Goal: Task Accomplishment & Management: Complete application form

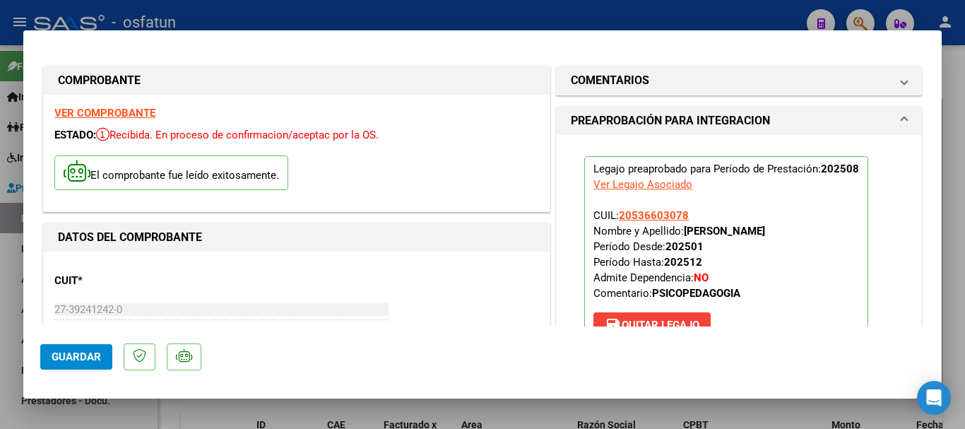
type input "$ 0,00"
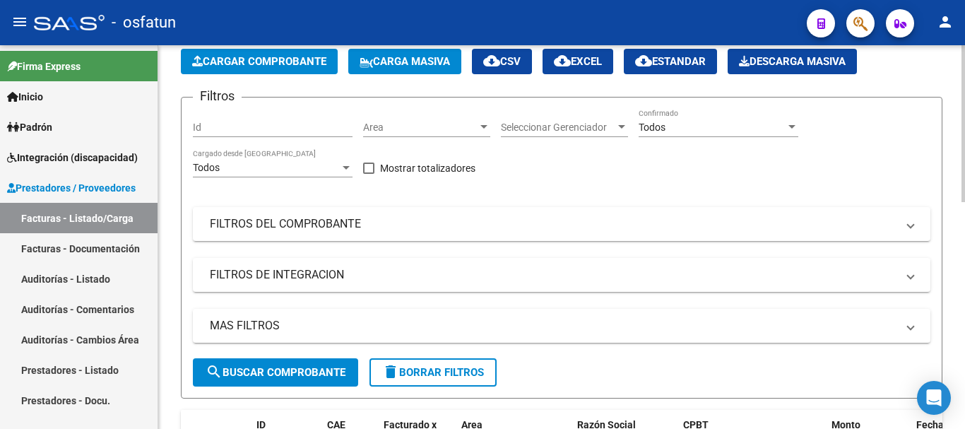
click at [239, 57] on span "Cargar Comprobante" at bounding box center [259, 61] width 134 height 13
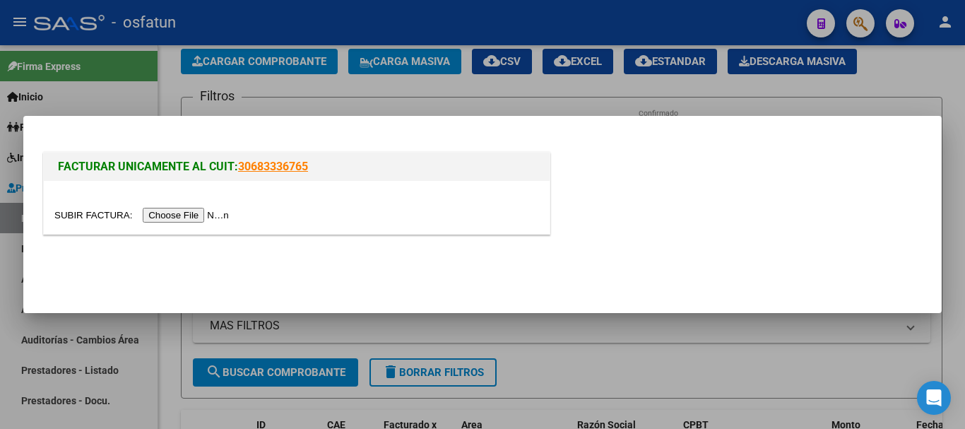
click at [184, 213] on input "file" at bounding box center [143, 215] width 179 height 15
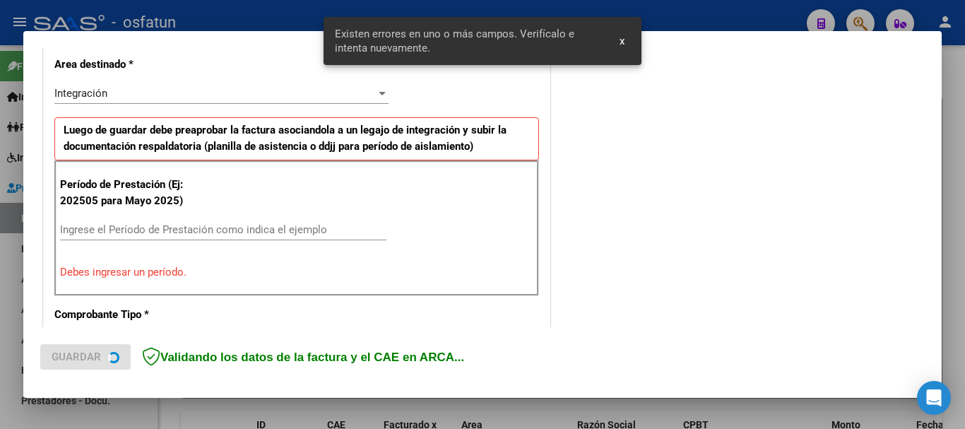
scroll to position [352, 0]
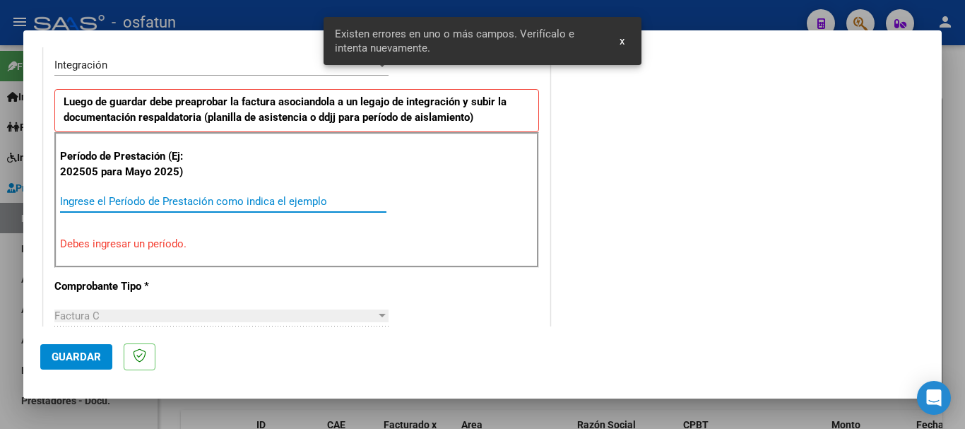
click at [312, 200] on input "Ingrese el Período de Prestación como indica el ejemplo" at bounding box center [223, 201] width 326 height 13
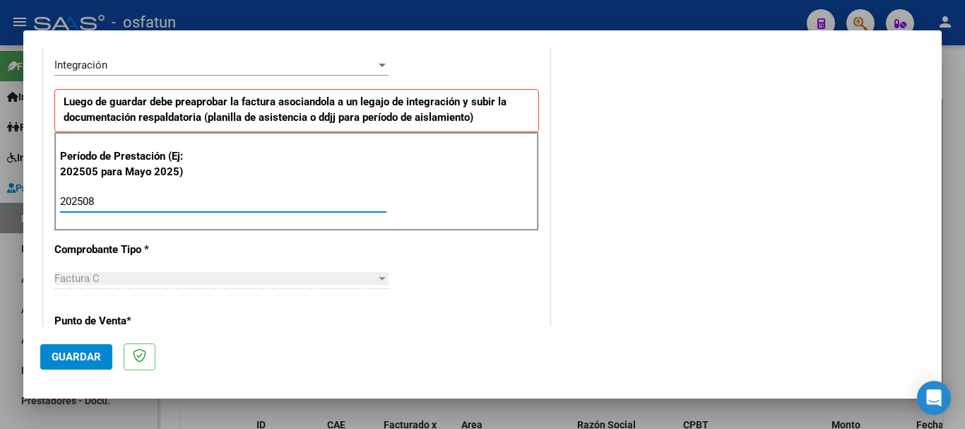
type input "202508"
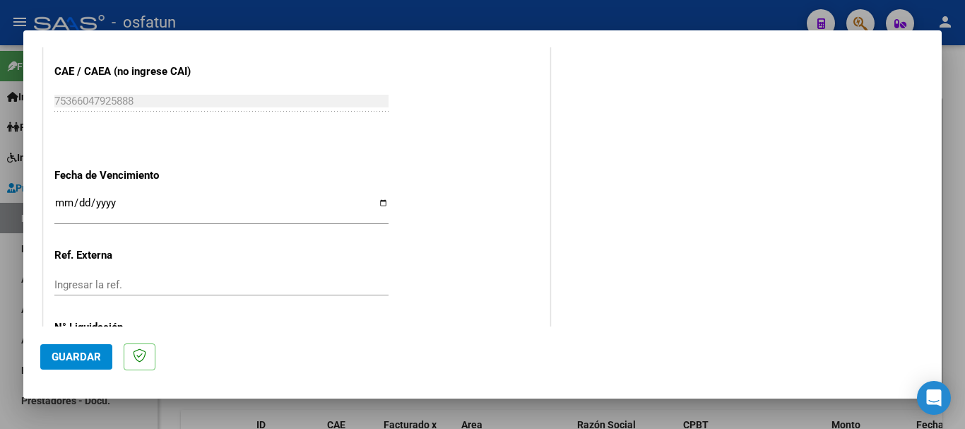
scroll to position [918, 0]
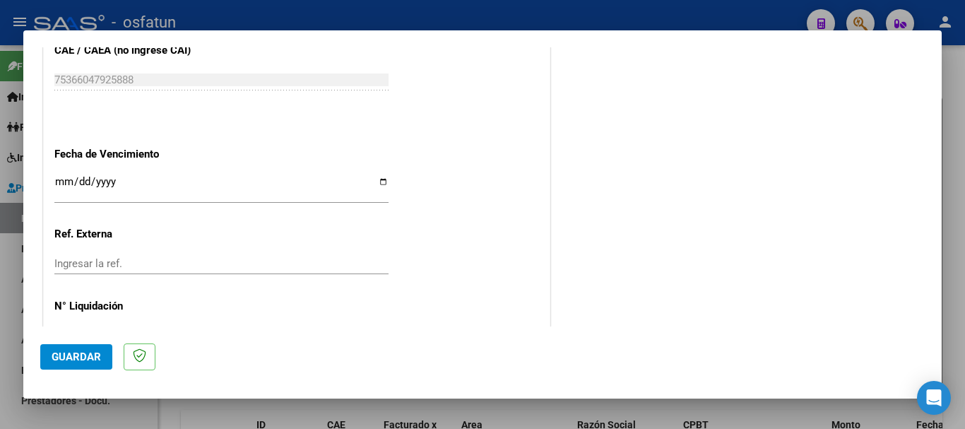
click at [67, 178] on input "Ingresar la fecha" at bounding box center [221, 187] width 334 height 23
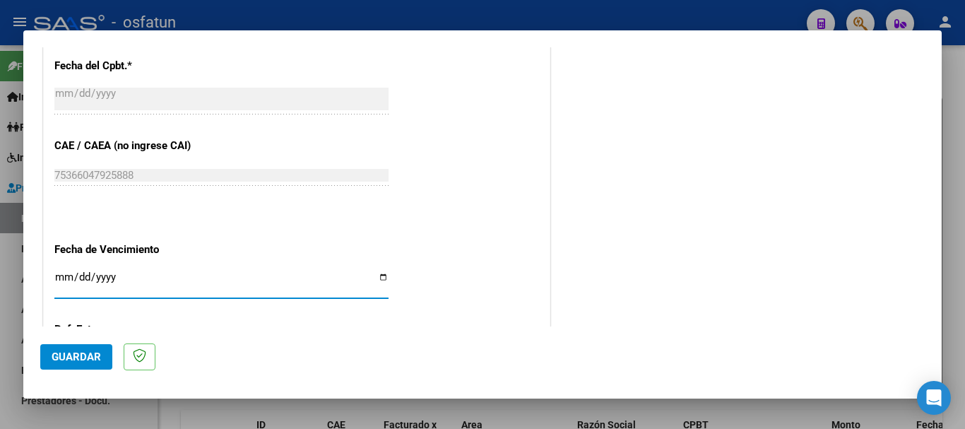
scroll to position [847, 0]
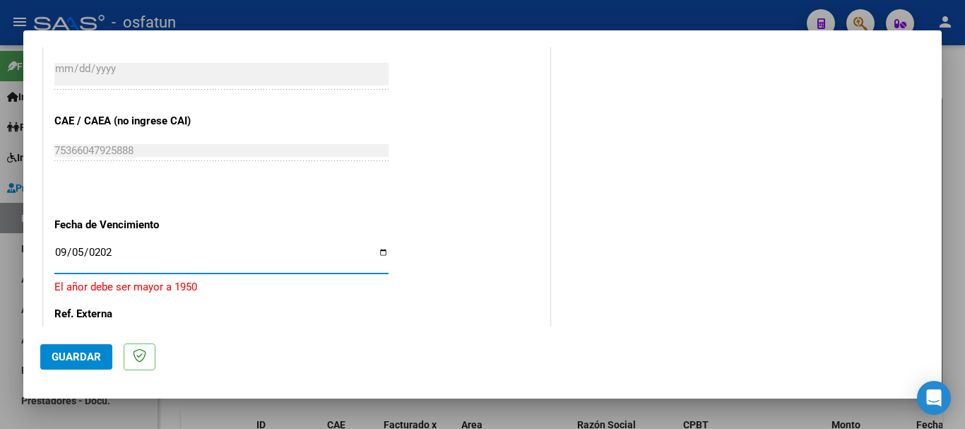
type input "[DATE]"
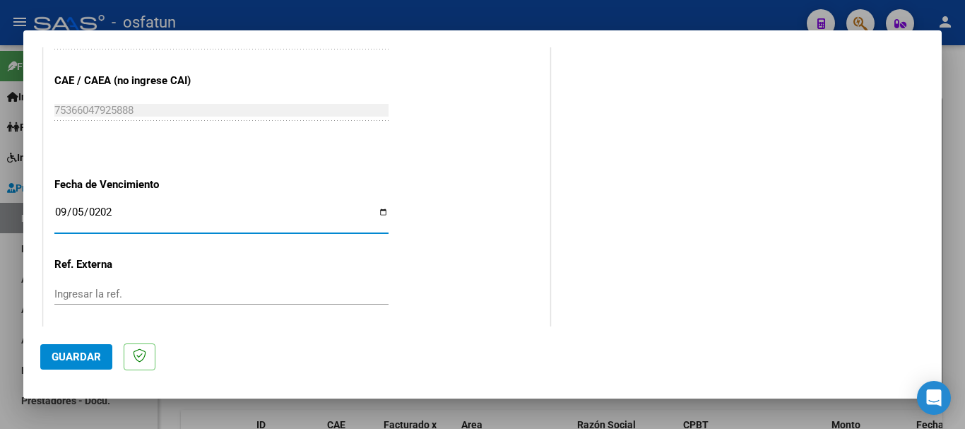
scroll to position [964, 0]
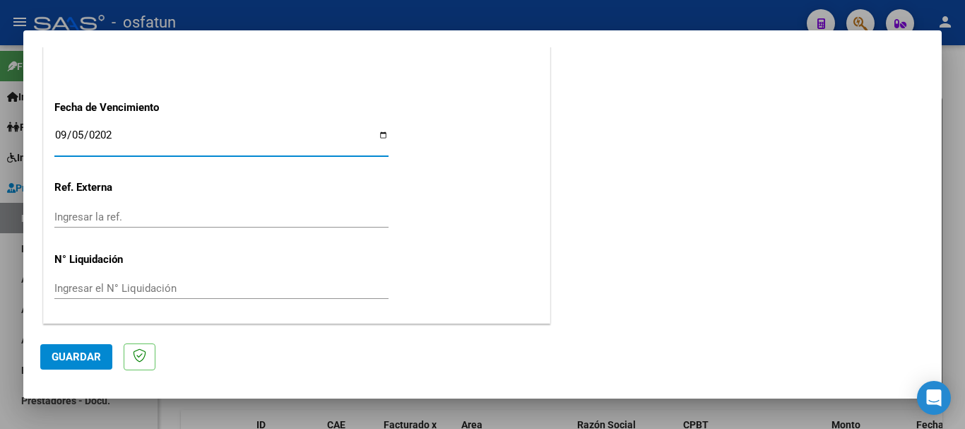
click at [53, 361] on span "Guardar" at bounding box center [76, 356] width 49 height 13
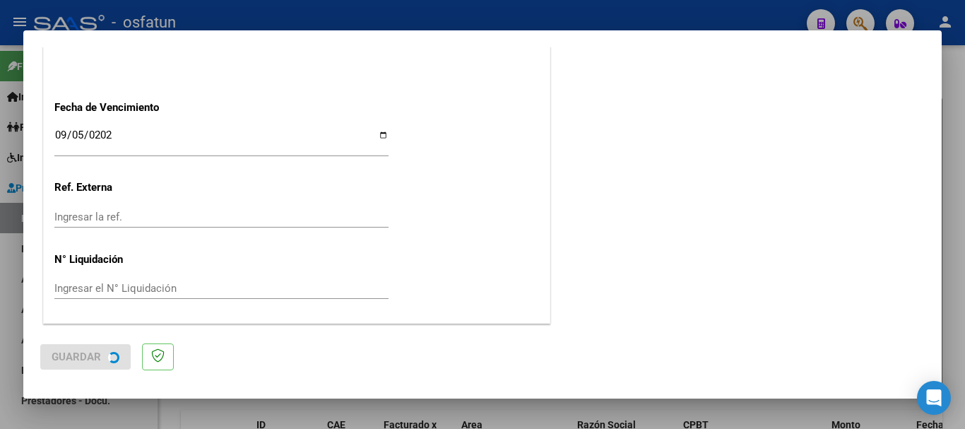
scroll to position [0, 0]
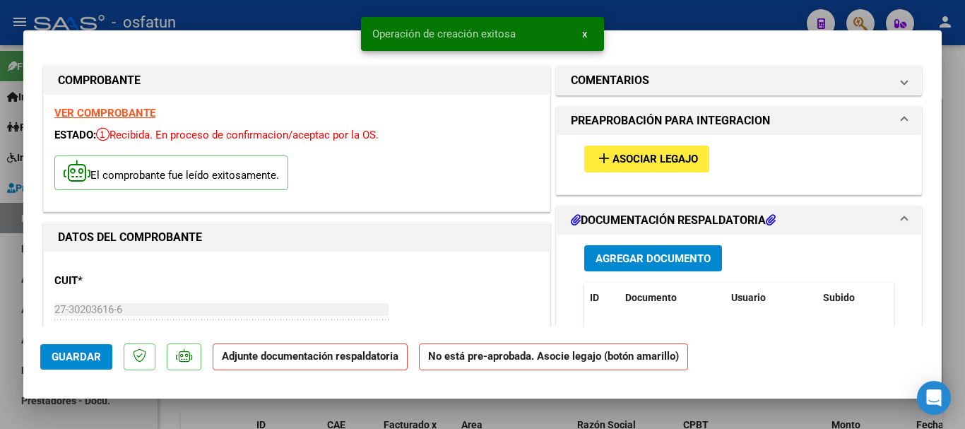
click at [627, 259] on span "Agregar Documento" at bounding box center [652, 258] width 115 height 13
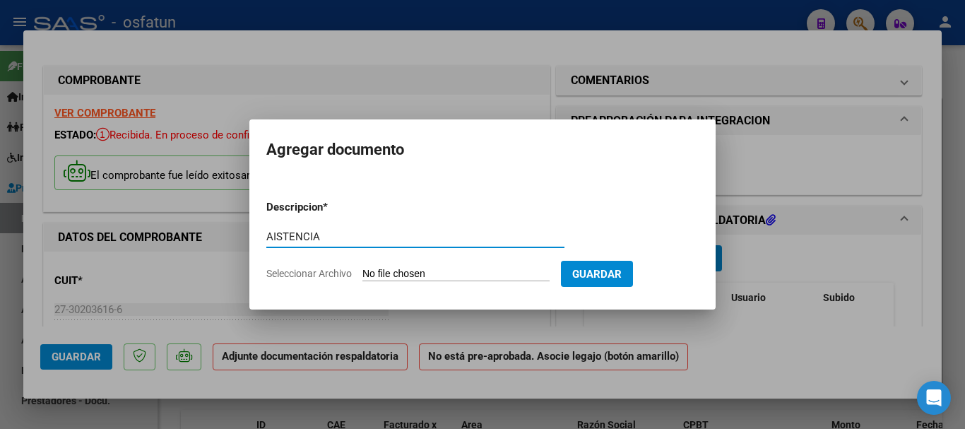
type input "AISTENCIA"
click at [399, 275] on input "Seleccionar Archivo" at bounding box center [455, 274] width 187 height 13
type input "C:\fakepath\1001147610 (1).pdf"
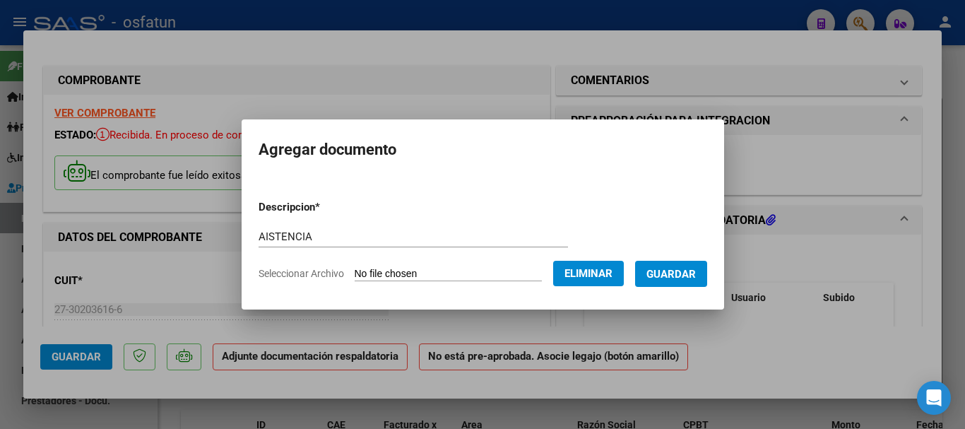
click at [696, 276] on span "Guardar" at bounding box center [670, 274] width 49 height 13
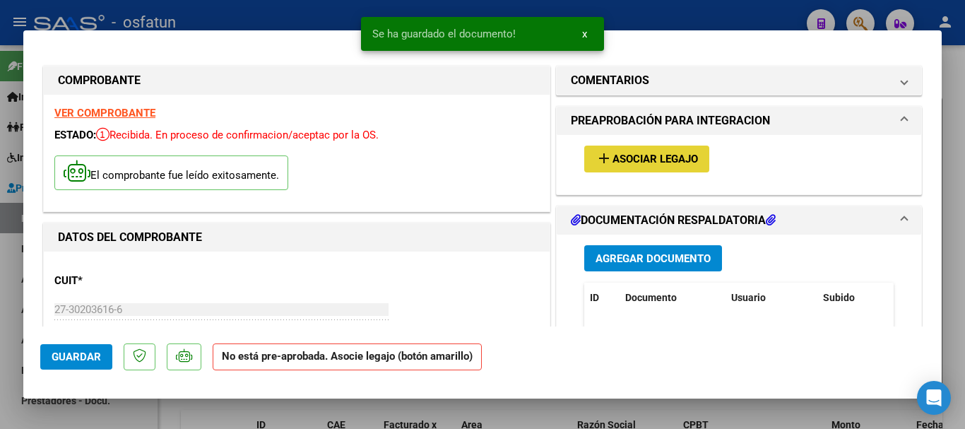
click at [634, 161] on span "Asociar Legajo" at bounding box center [654, 159] width 85 height 13
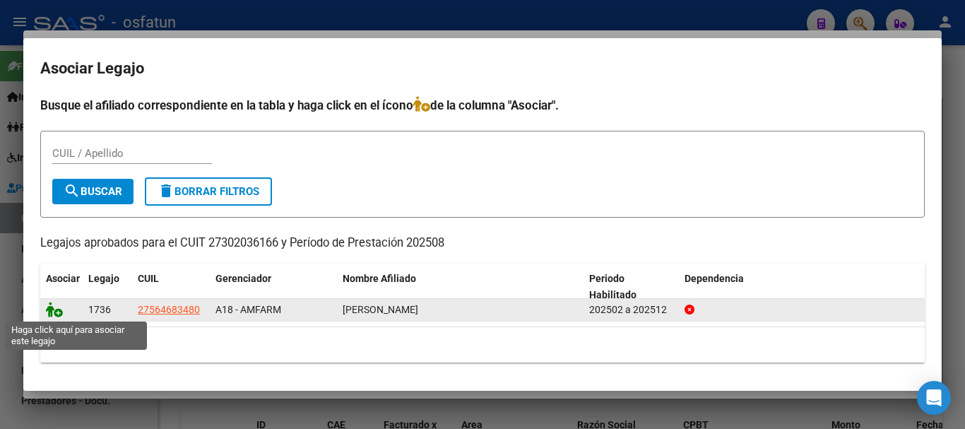
click at [48, 310] on icon at bounding box center [54, 310] width 17 height 16
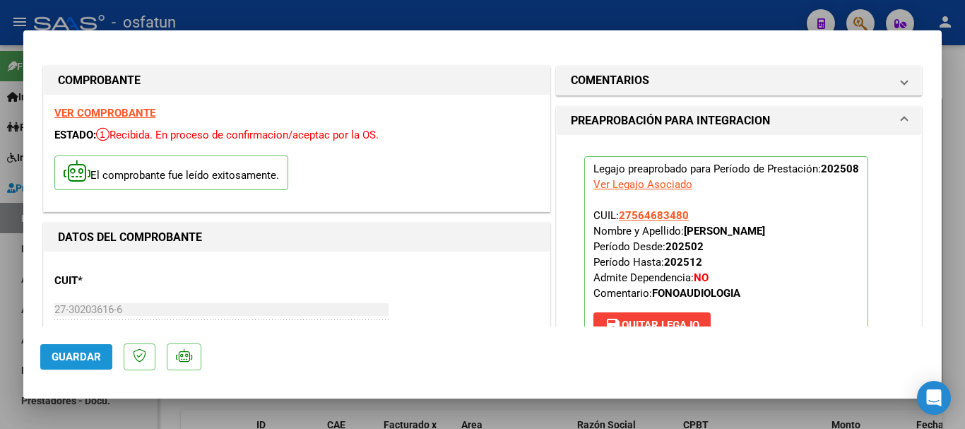
click at [59, 349] on button "Guardar" at bounding box center [76, 356] width 72 height 25
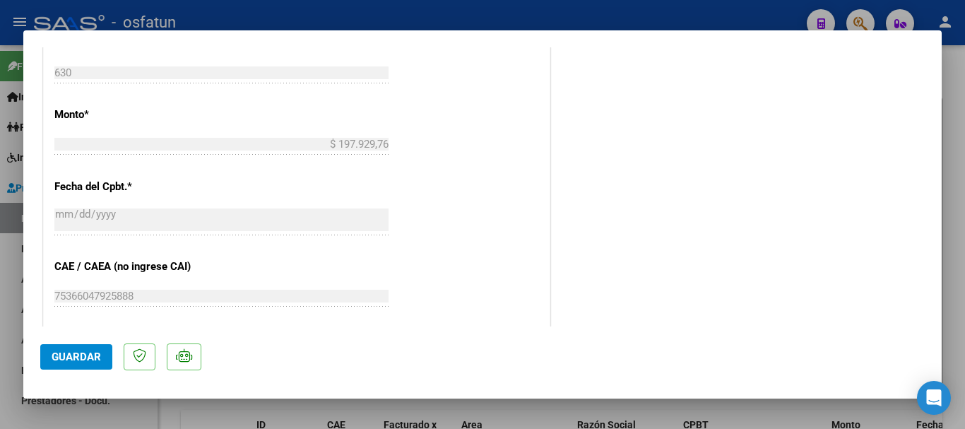
scroll to position [703, 0]
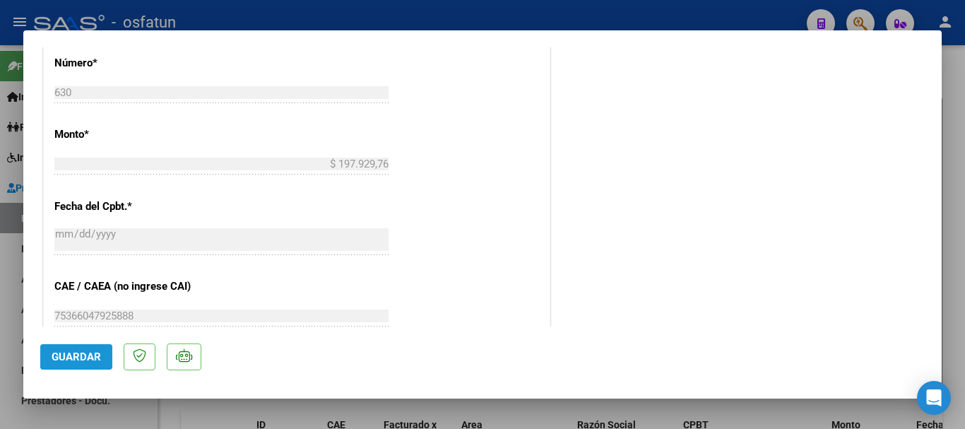
drag, startPoint x: 79, startPoint y: 350, endPoint x: 357, endPoint y: 352, distance: 278.3
click at [95, 352] on span "Guardar" at bounding box center [76, 356] width 49 height 13
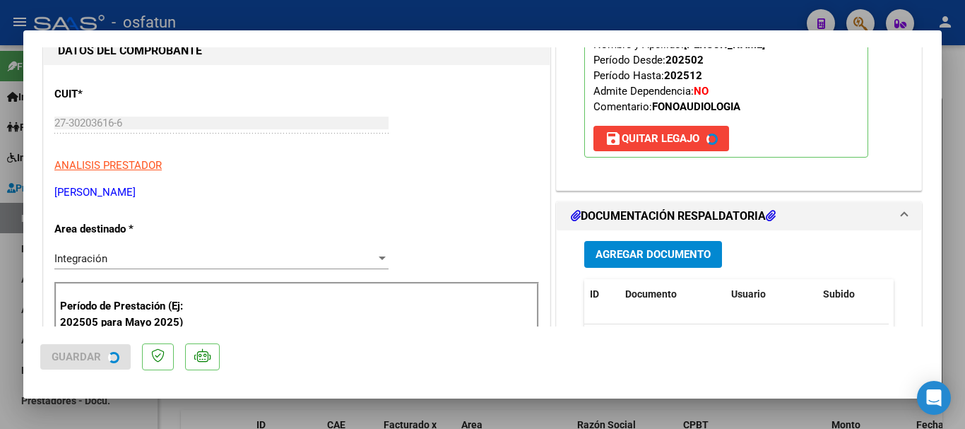
scroll to position [138, 0]
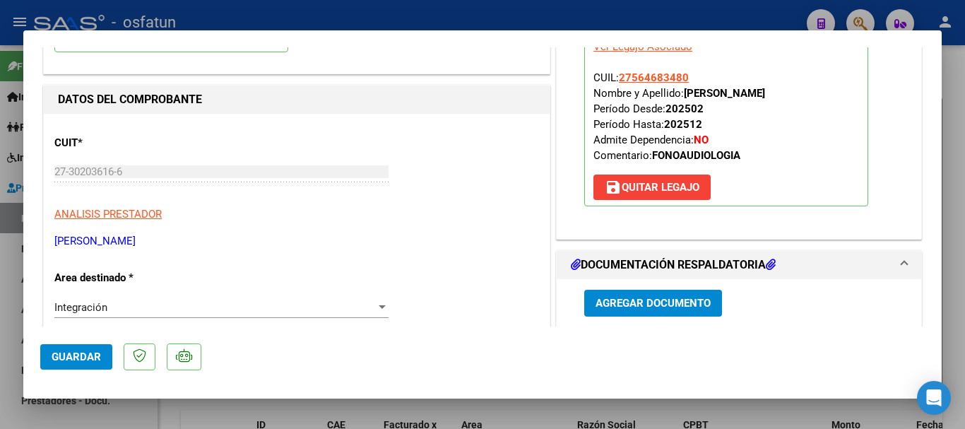
click at [72, 346] on button "Guardar" at bounding box center [76, 356] width 72 height 25
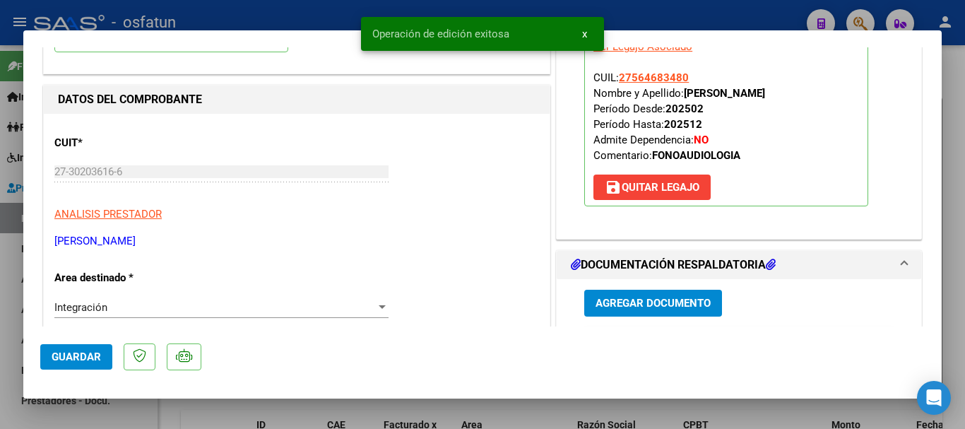
scroll to position [0, 0]
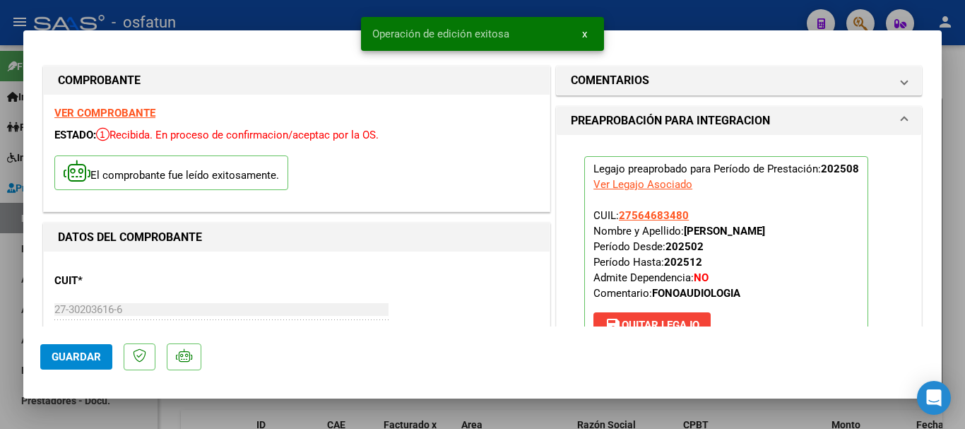
type input "$ 0,00"
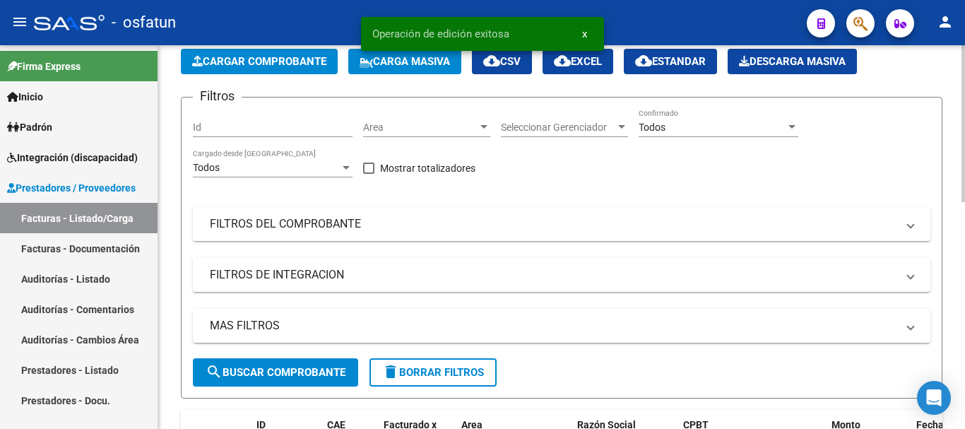
click at [303, 61] on span "Cargar Comprobante" at bounding box center [259, 61] width 134 height 13
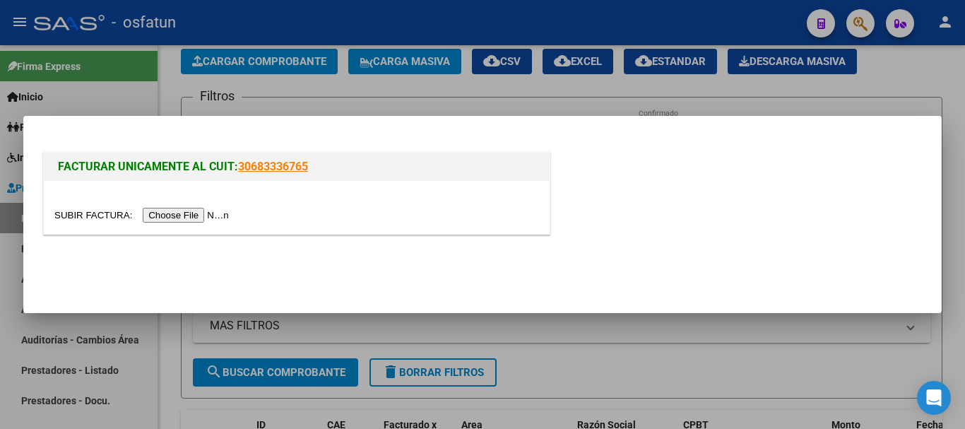
click at [180, 215] on input "file" at bounding box center [143, 215] width 179 height 15
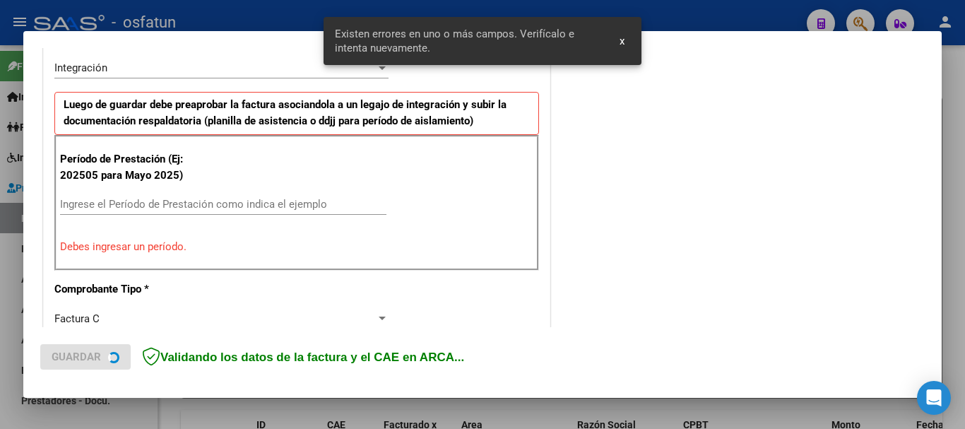
scroll to position [352, 0]
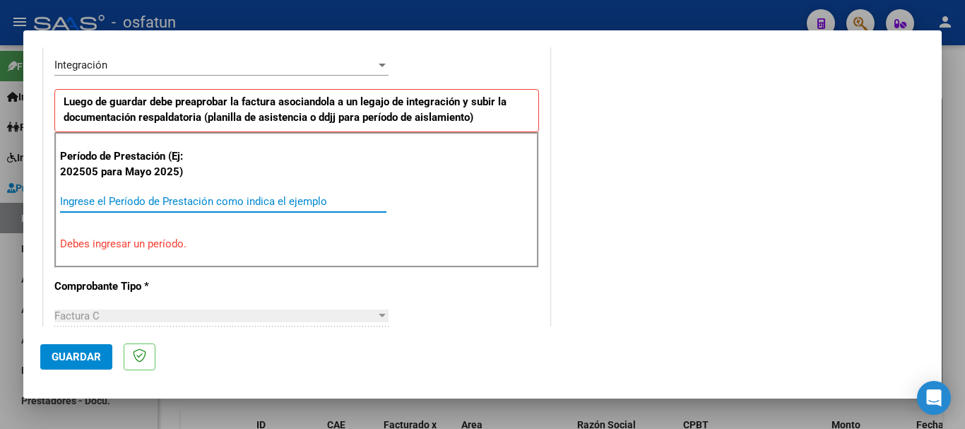
click at [150, 201] on input "Ingrese el Período de Prestación como indica el ejemplo" at bounding box center [223, 201] width 326 height 13
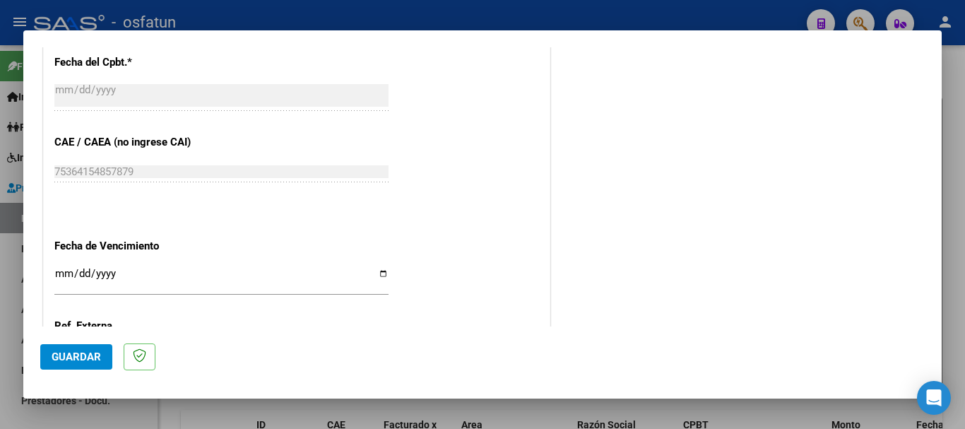
scroll to position [847, 0]
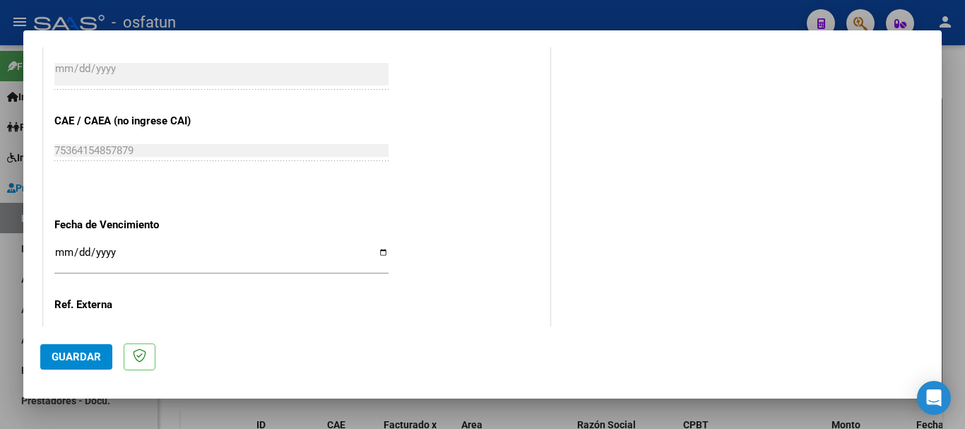
type input "202508"
click at [66, 247] on input "Ingresar la fecha" at bounding box center [221, 258] width 334 height 23
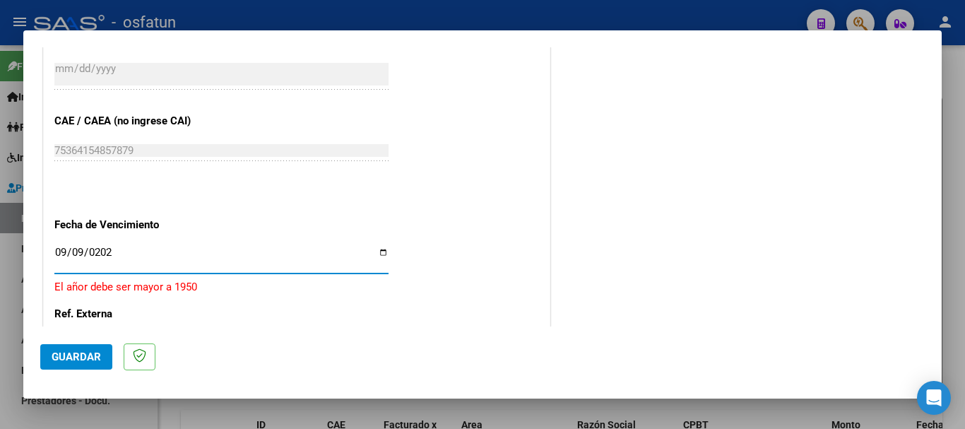
type input "[DATE]"
click at [64, 254] on input "[DATE]" at bounding box center [221, 258] width 334 height 23
type input "[DATE]"
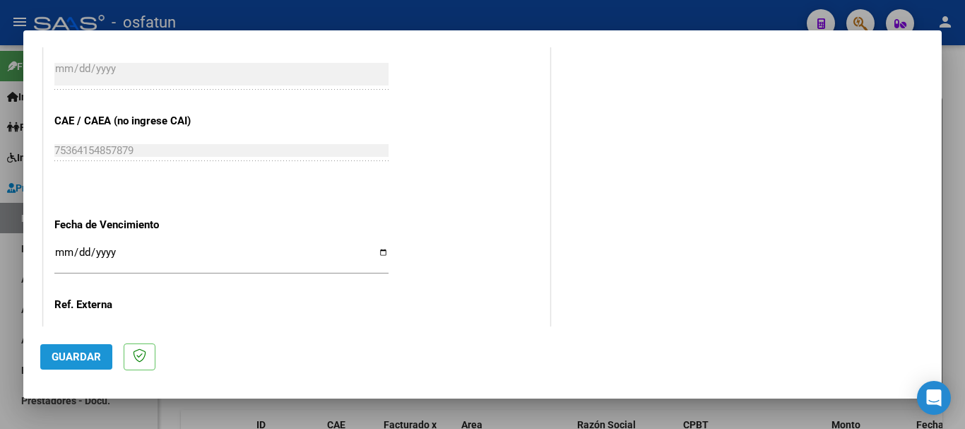
click at [64, 363] on button "Guardar" at bounding box center [76, 356] width 72 height 25
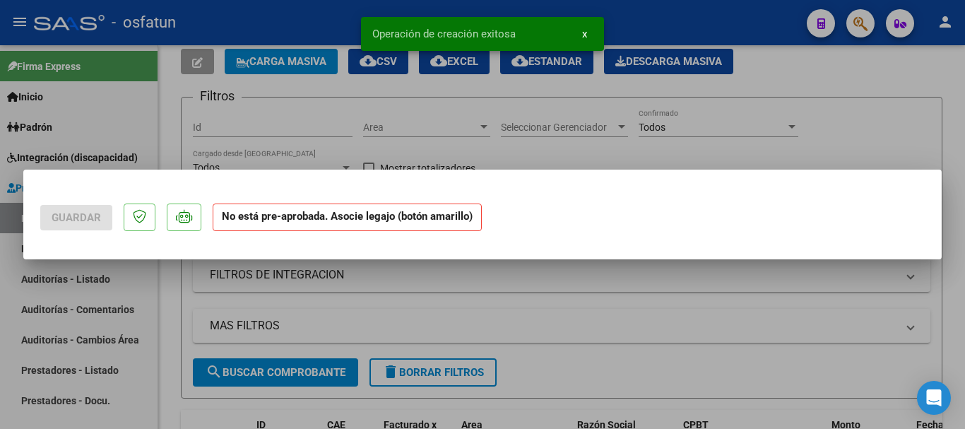
scroll to position [0, 0]
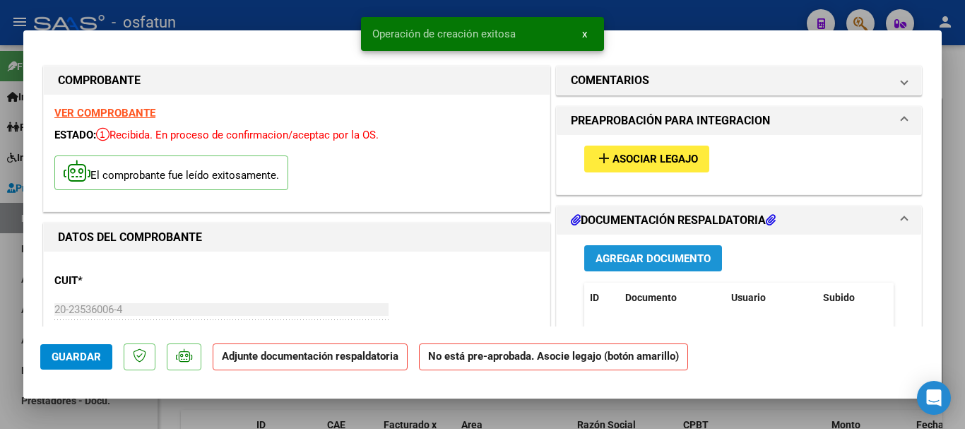
click at [595, 262] on span "Agregar Documento" at bounding box center [652, 258] width 115 height 13
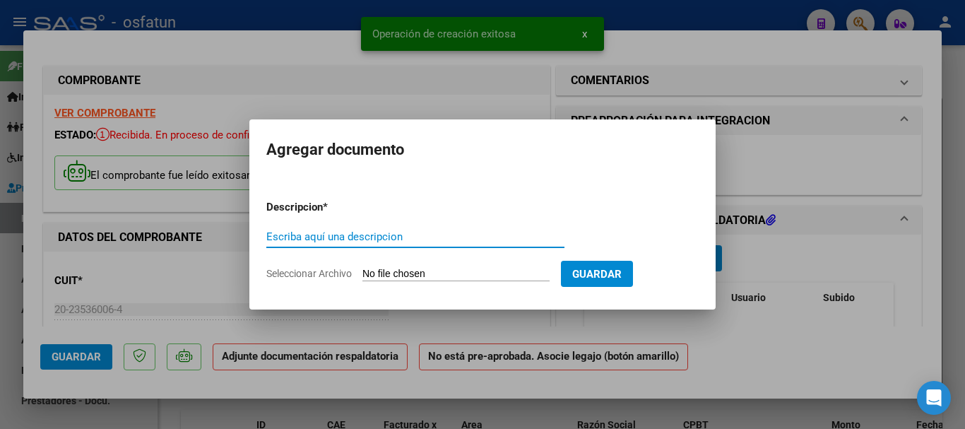
click at [333, 234] on input "Escriba aquí una descripcion" at bounding box center [415, 236] width 298 height 13
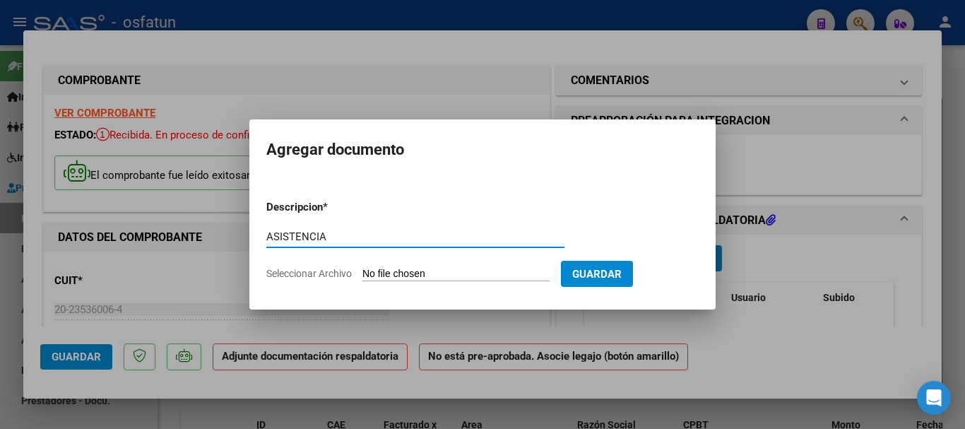
type input "ASISTENCIA"
click at [375, 276] on input "Seleccionar Archivo" at bounding box center [455, 274] width 187 height 13
type input "C:\fakepath\ASISTENICIA- [MEDICAL_DATA].pdf"
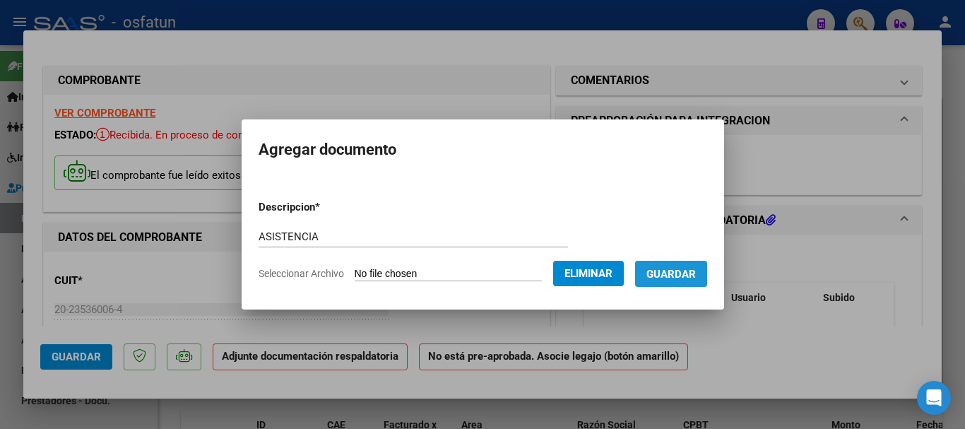
click at [682, 277] on span "Guardar" at bounding box center [670, 274] width 49 height 13
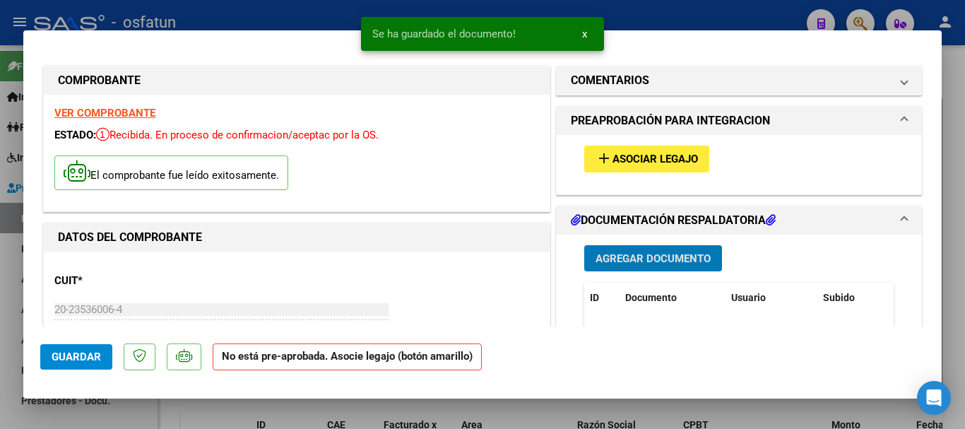
click at [637, 160] on span "Asociar Legajo" at bounding box center [654, 159] width 85 height 13
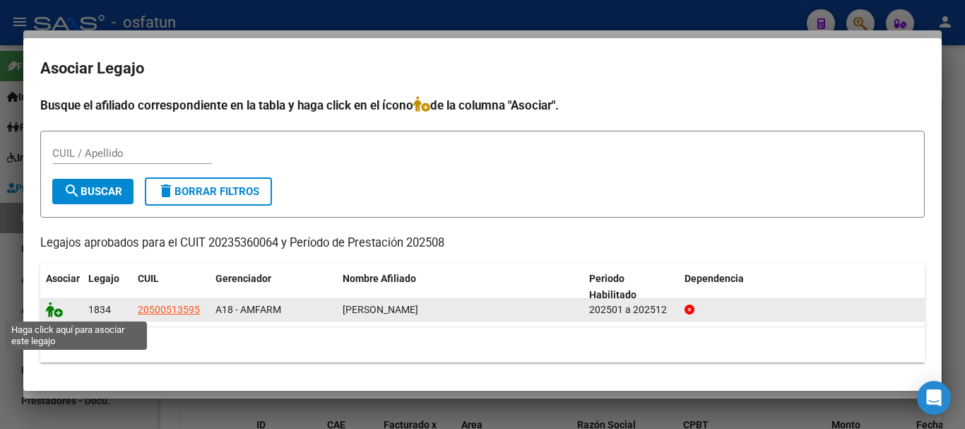
click at [57, 306] on icon at bounding box center [54, 310] width 17 height 16
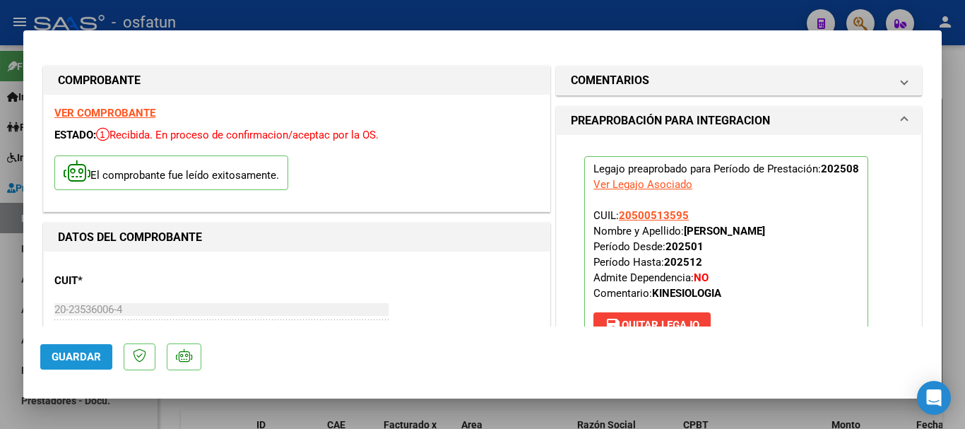
click at [66, 357] on span "Guardar" at bounding box center [76, 356] width 49 height 13
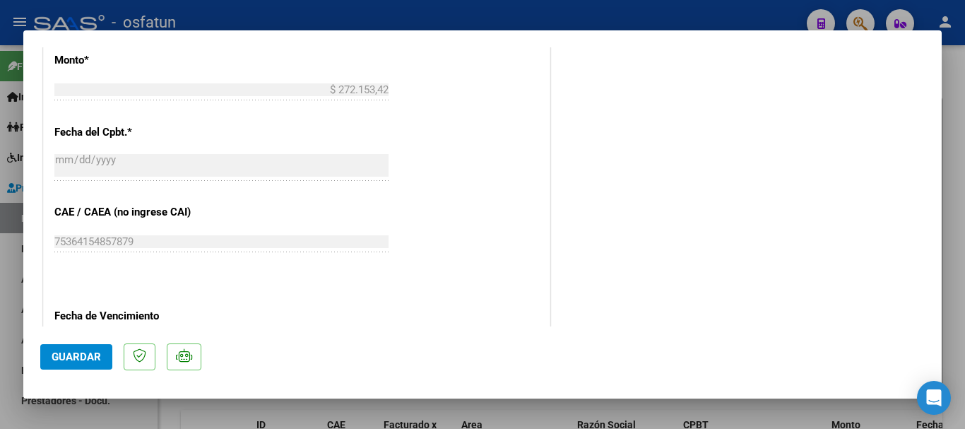
scroll to position [424, 0]
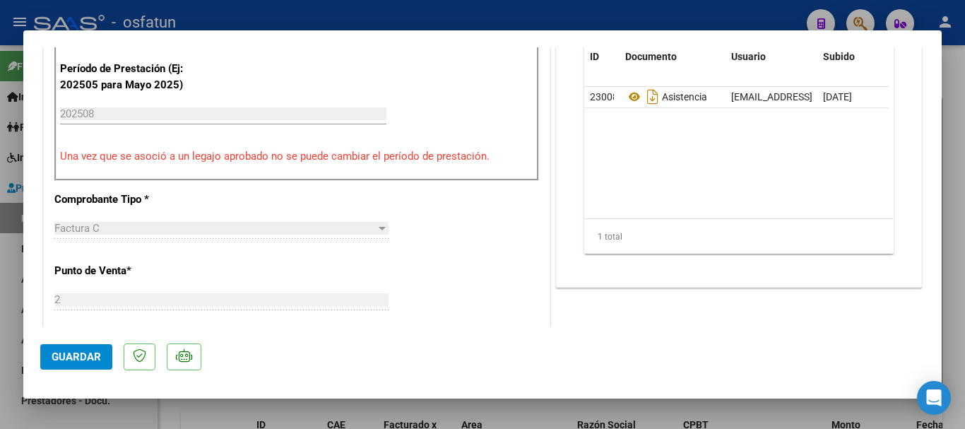
click at [76, 352] on span "Guardar" at bounding box center [76, 356] width 49 height 13
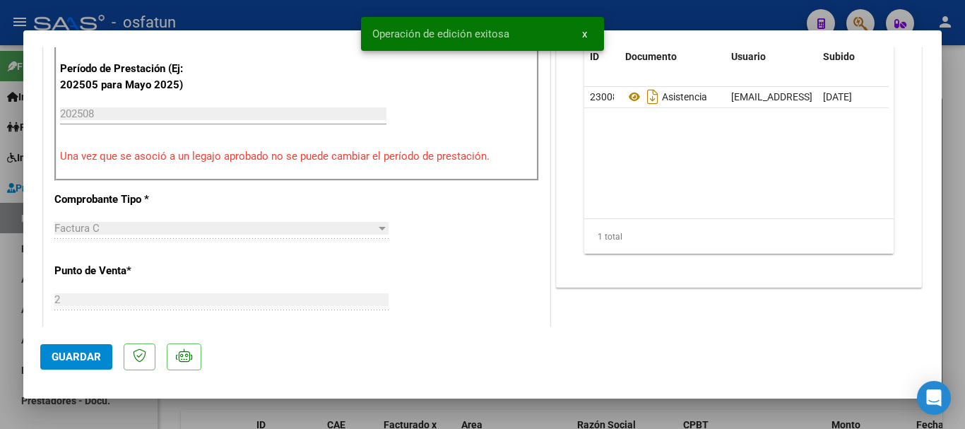
type input "$ 0,00"
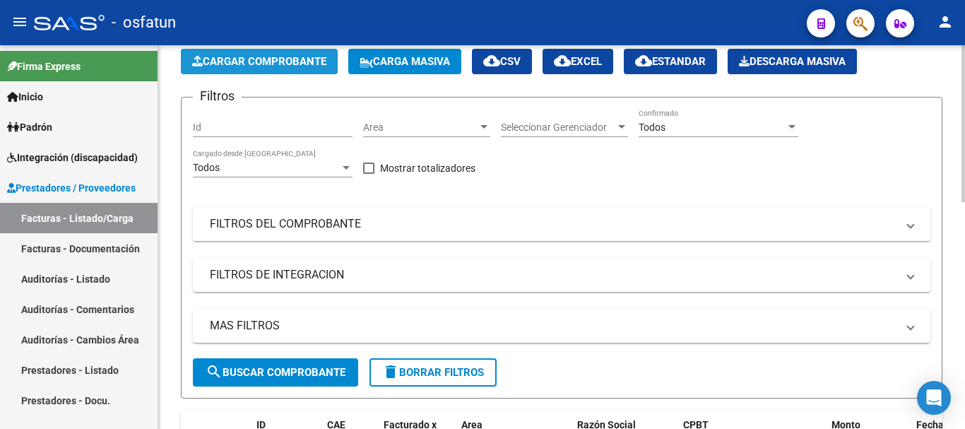
click at [265, 60] on span "Cargar Comprobante" at bounding box center [259, 61] width 134 height 13
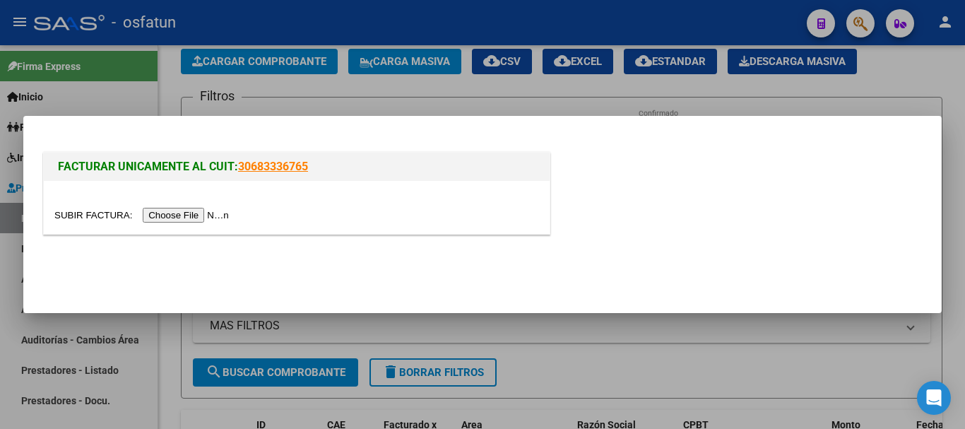
click at [158, 217] on input "file" at bounding box center [143, 215] width 179 height 15
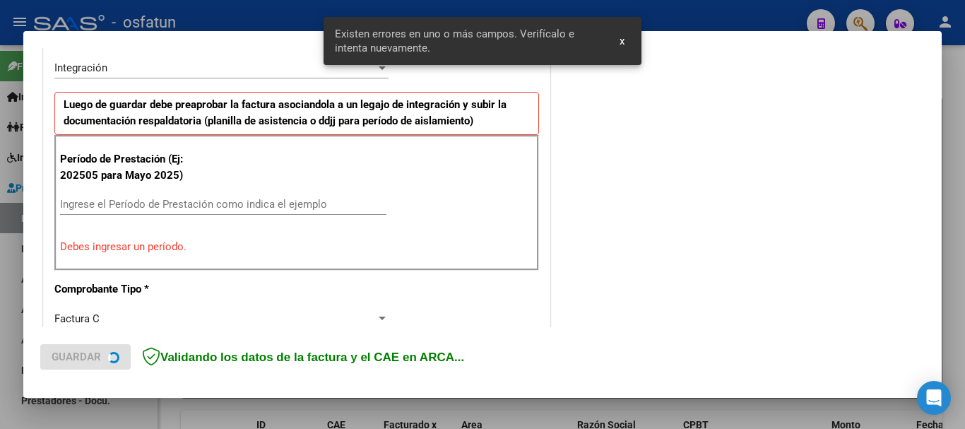
scroll to position [352, 0]
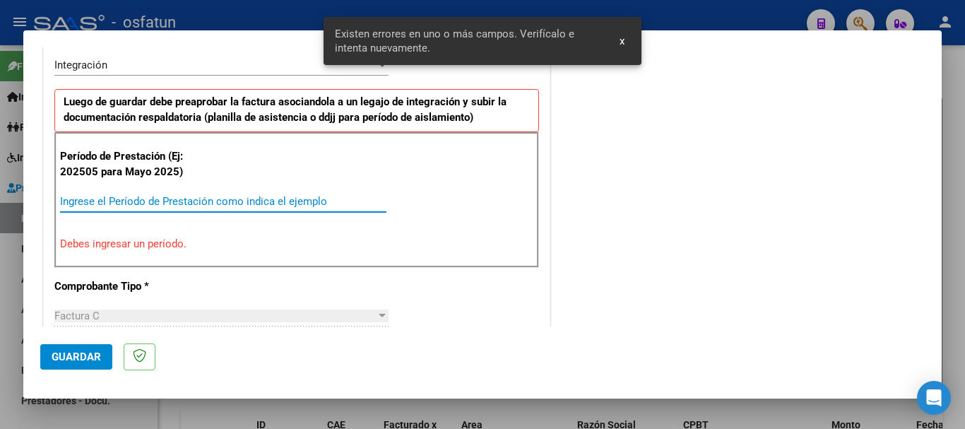
click at [249, 205] on input "Ingrese el Período de Prestación como indica el ejemplo" at bounding box center [223, 201] width 326 height 13
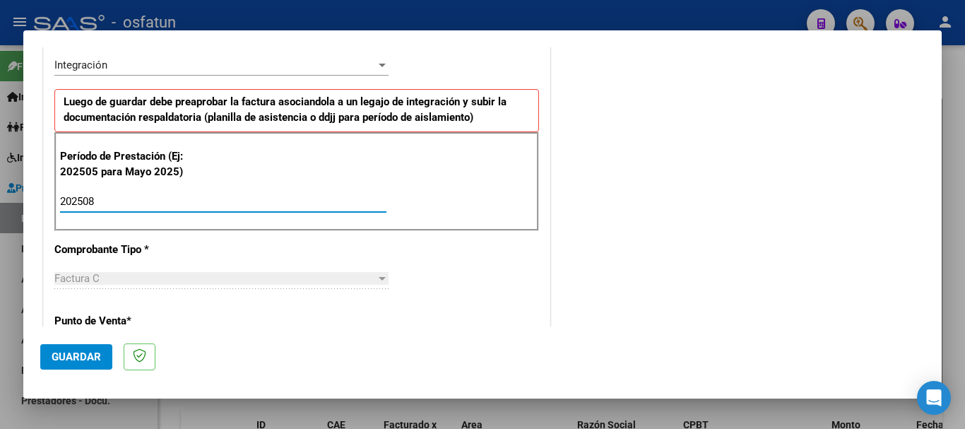
type input "202508"
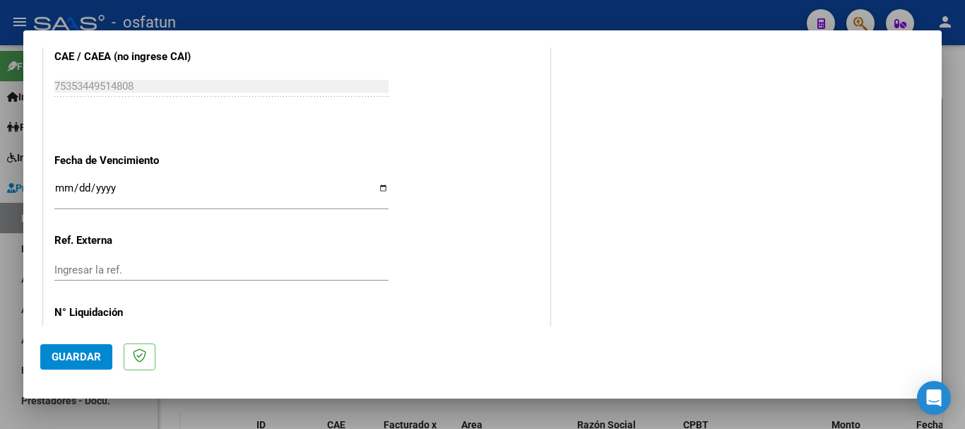
scroll to position [918, 0]
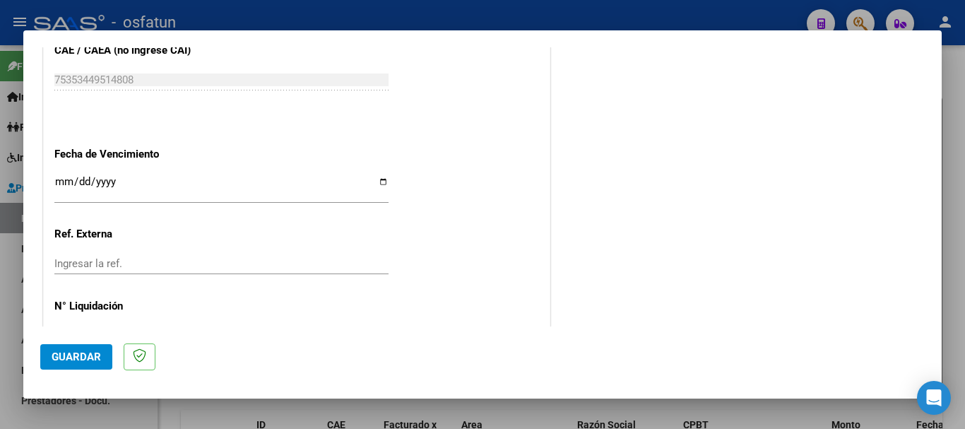
drag, startPoint x: 64, startPoint y: 186, endPoint x: 81, endPoint y: 189, distance: 18.0
click at [66, 186] on input "Ingresar la fecha" at bounding box center [221, 187] width 334 height 23
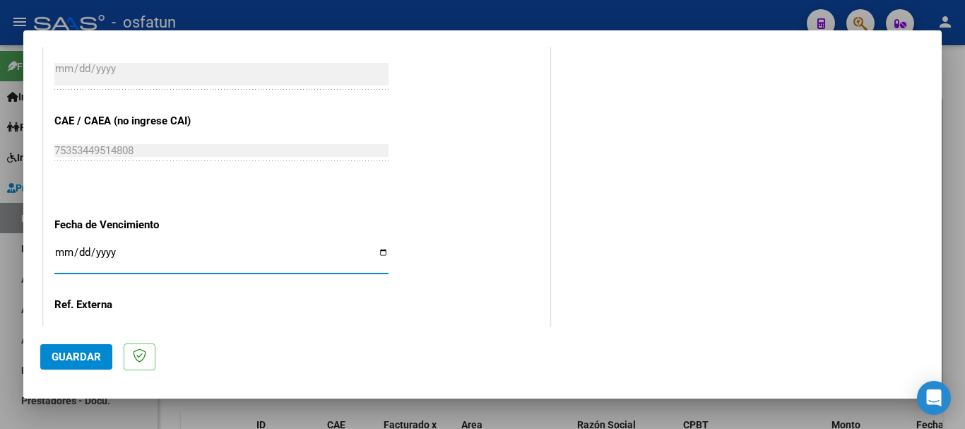
drag, startPoint x: 61, startPoint y: 251, endPoint x: 65, endPoint y: 243, distance: 8.9
click at [61, 247] on input "Ingresar la fecha" at bounding box center [221, 258] width 334 height 23
type input "[DATE]"
click at [85, 363] on button "Guardar" at bounding box center [76, 356] width 72 height 25
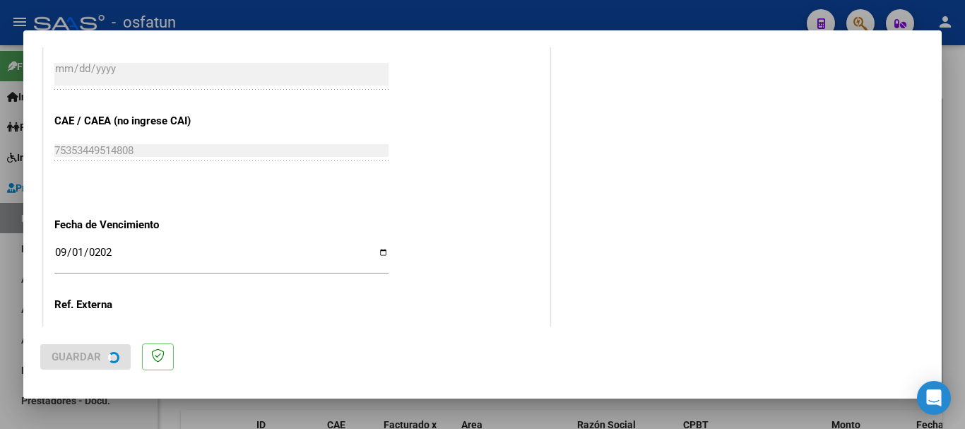
scroll to position [0, 0]
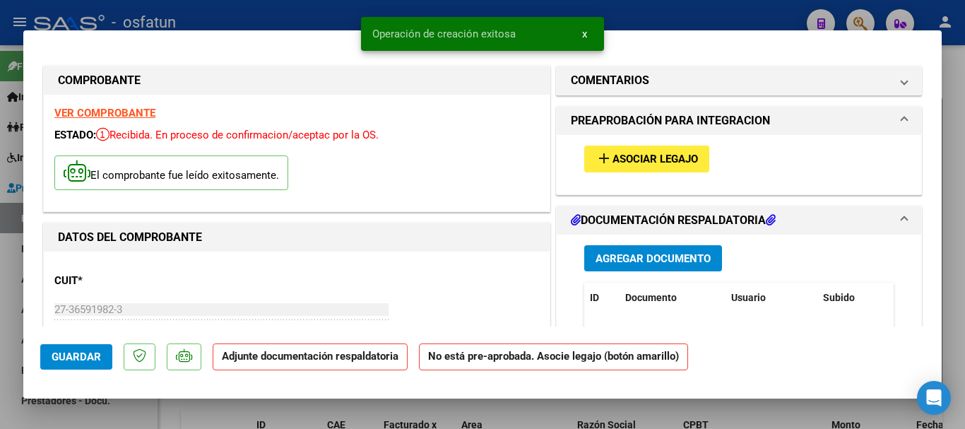
click at [655, 263] on span "Agregar Documento" at bounding box center [652, 258] width 115 height 13
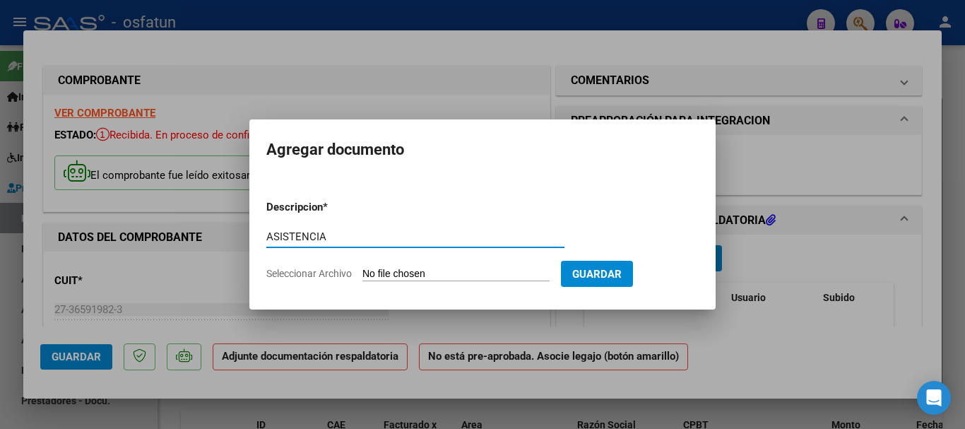
type input "ASISTENCIA"
click at [382, 275] on input "Seleccionar Archivo" at bounding box center [455, 274] width 187 height 13
type input "C:\fakepath\Asistencia [PERSON_NAME][DATE].pdf"
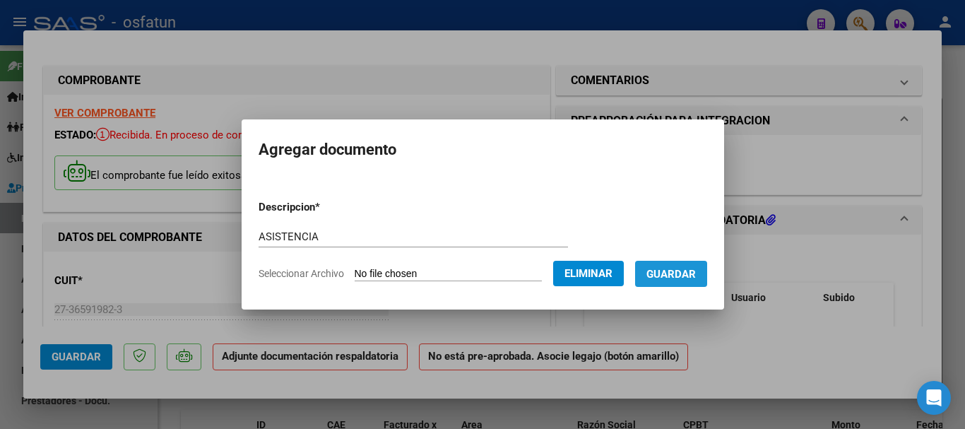
click at [698, 282] on button "Guardar" at bounding box center [671, 274] width 72 height 26
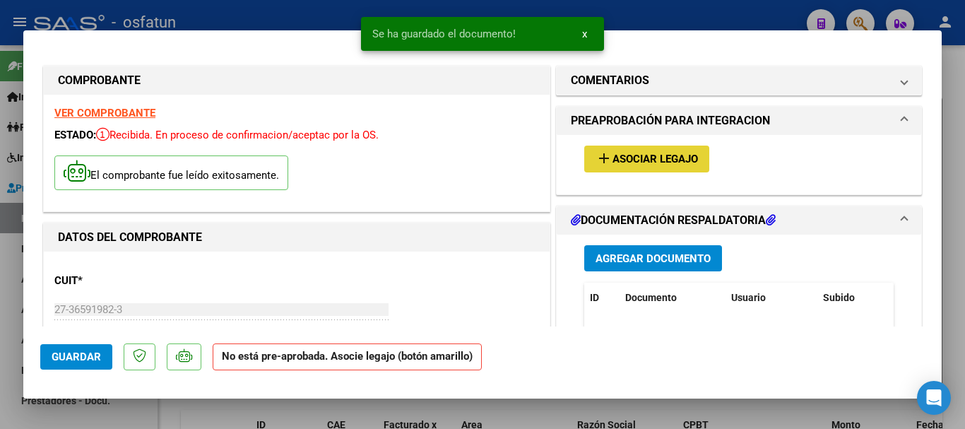
click at [613, 153] on span "Asociar Legajo" at bounding box center [654, 159] width 85 height 13
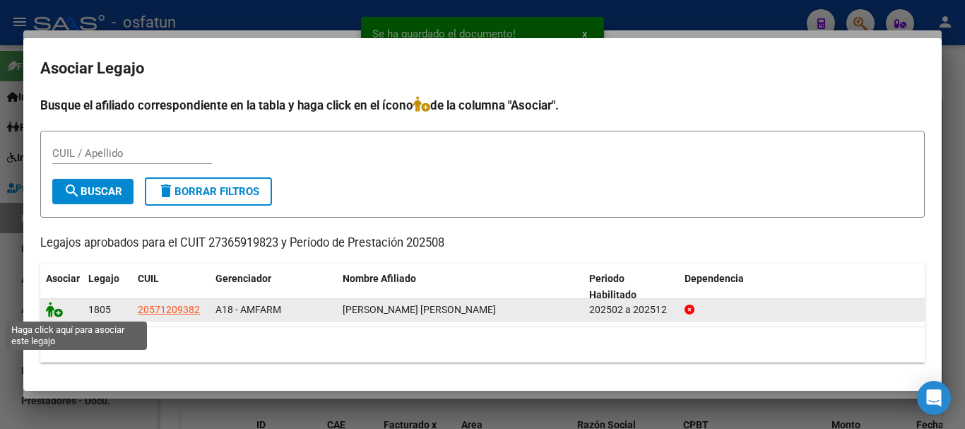
click at [49, 310] on icon at bounding box center [54, 310] width 17 height 16
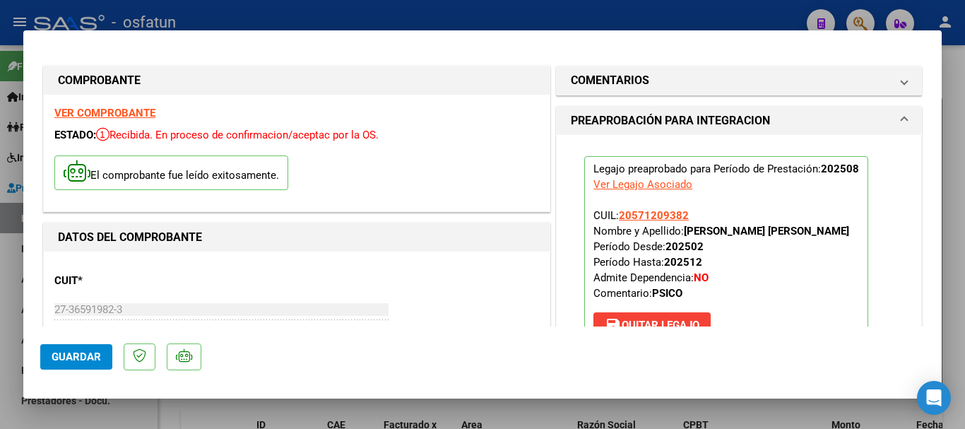
click at [76, 360] on span "Guardar" at bounding box center [76, 356] width 49 height 13
